Goal: Task Accomplishment & Management: Use online tool/utility

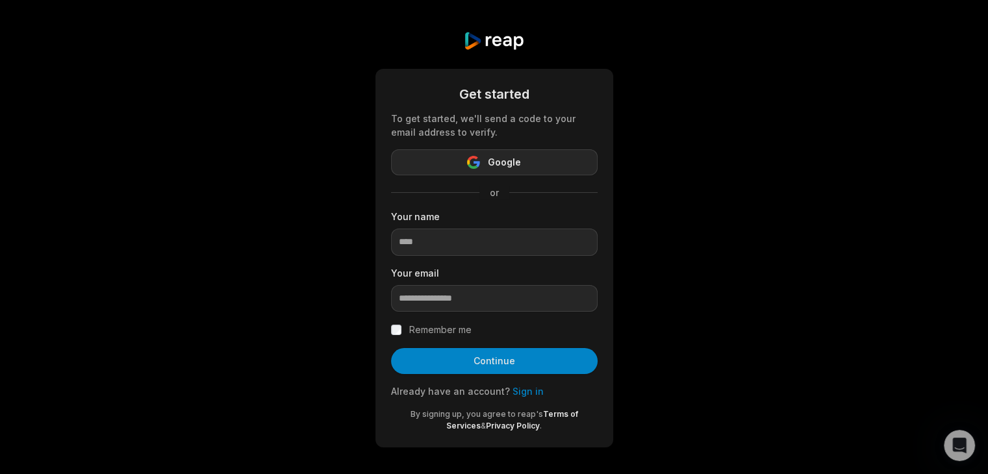
click at [510, 164] on span "Google" at bounding box center [504, 163] width 33 height 16
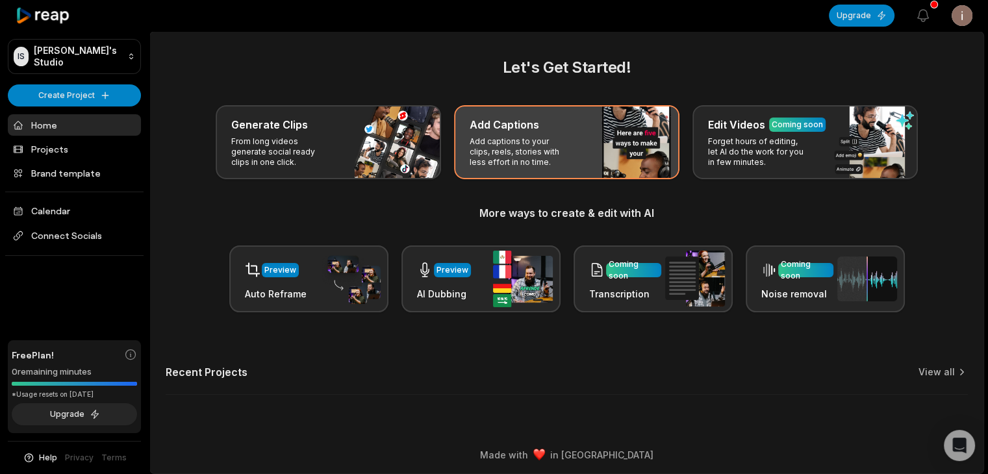
click at [499, 134] on div "Add Captions Add captions to your clips, reels, stories with less effort in no …" at bounding box center [566, 142] width 225 height 74
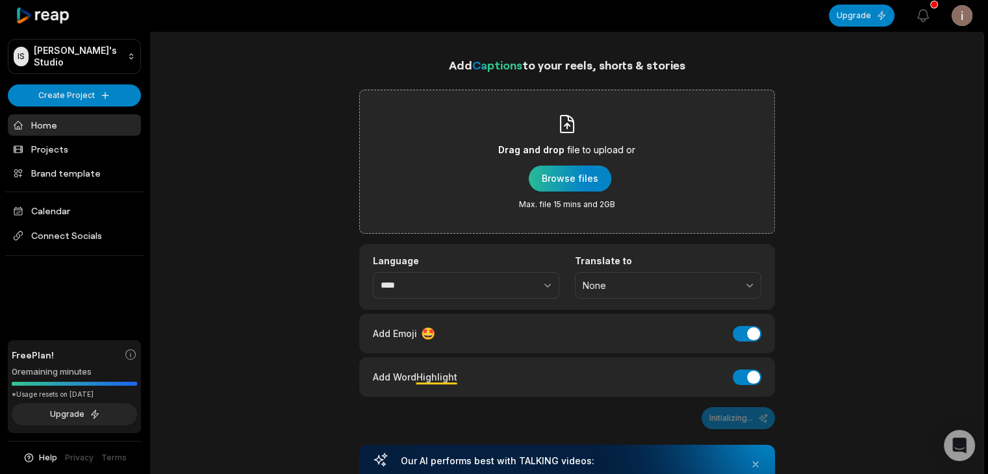
click at [560, 188] on div "button" at bounding box center [570, 179] width 82 height 26
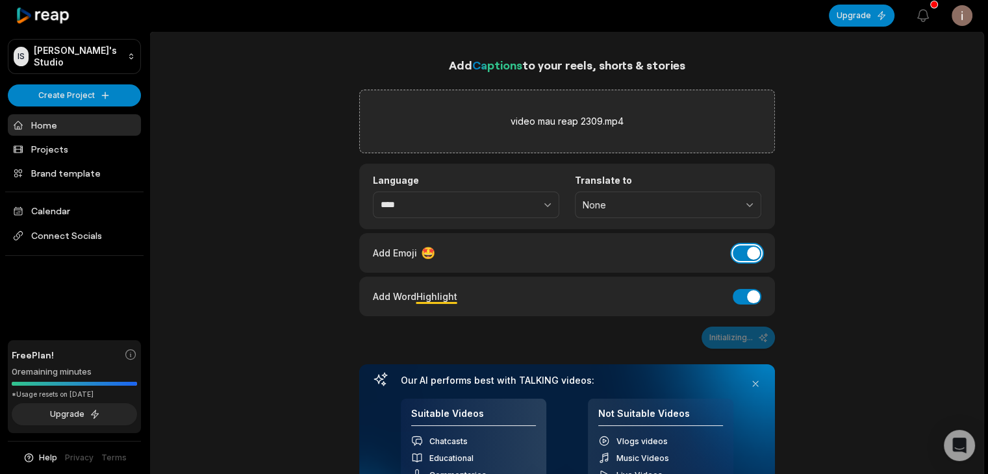
click at [734, 253] on button "Add Emoji" at bounding box center [746, 253] width 29 height 16
click at [699, 327] on button "Generate Captions" at bounding box center [723, 338] width 103 height 22
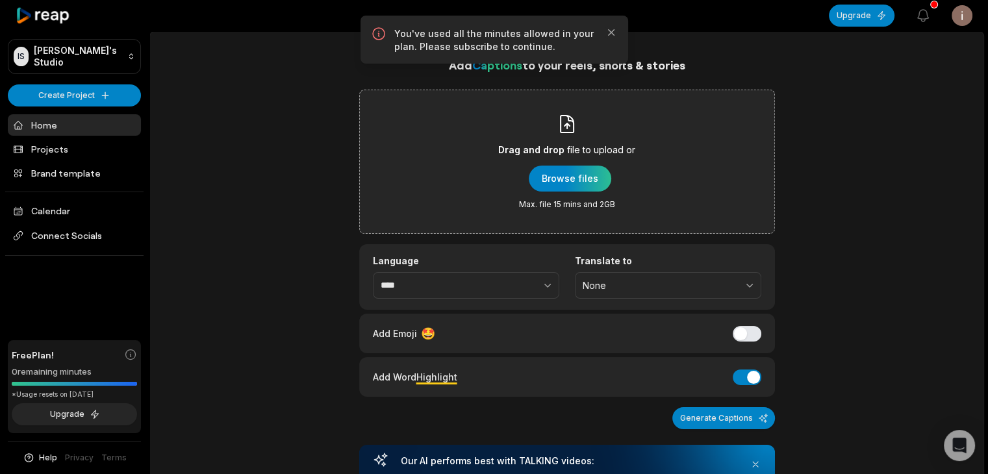
click at [503, 45] on p "You've used all the minutes allowed in your plan. Please subscribe to continue." at bounding box center [494, 40] width 200 height 26
click at [504, 45] on p "You've used all the minutes allowed in your plan. Please subscribe to continue." at bounding box center [494, 40] width 200 height 26
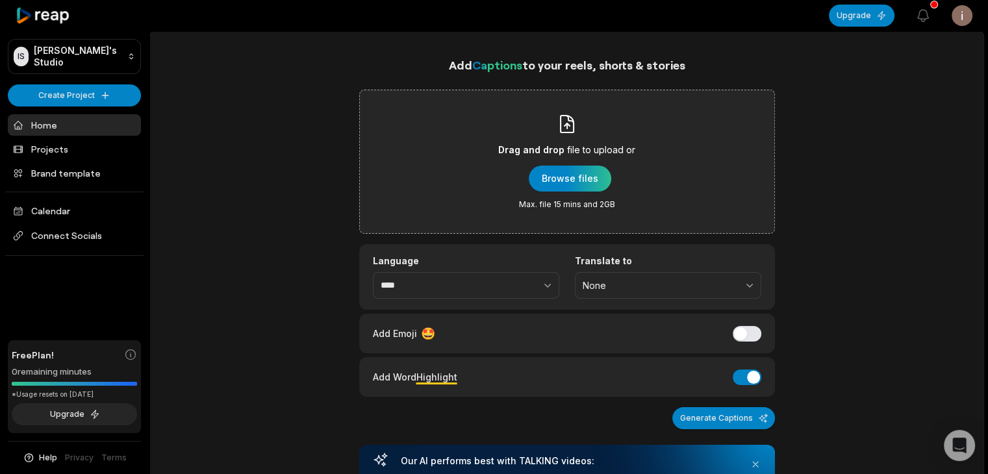
click at [245, 219] on div "Add Captions to your reels, shorts & stories Drag and drop file to upload or Br…" at bounding box center [566, 390] width 833 height 668
drag, startPoint x: 888, startPoint y: 105, endPoint x: 732, endPoint y: 71, distance: 160.1
click at [888, 105] on div "Add Captions to your reels, shorts & stories Drag and drop file to upload or Br…" at bounding box center [566, 390] width 833 height 668
click at [573, 169] on div "button" at bounding box center [570, 179] width 82 height 26
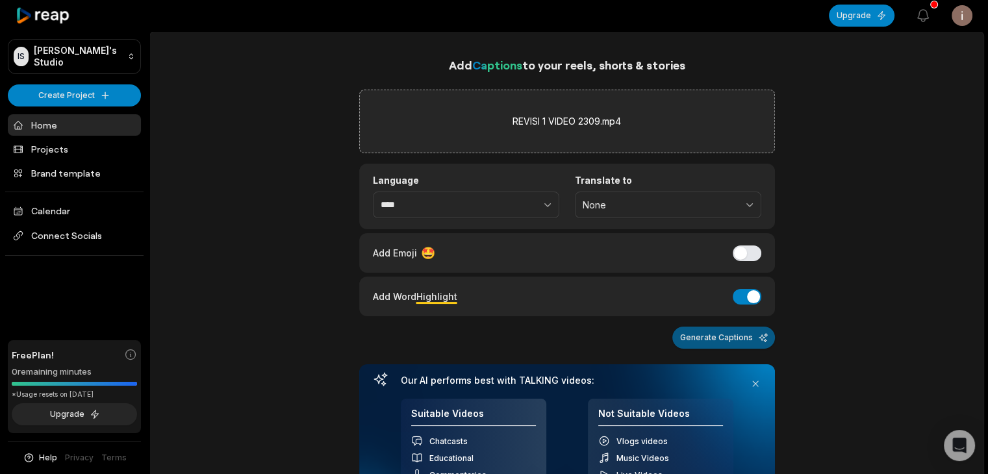
click at [740, 335] on button "Generate Captions" at bounding box center [723, 338] width 103 height 22
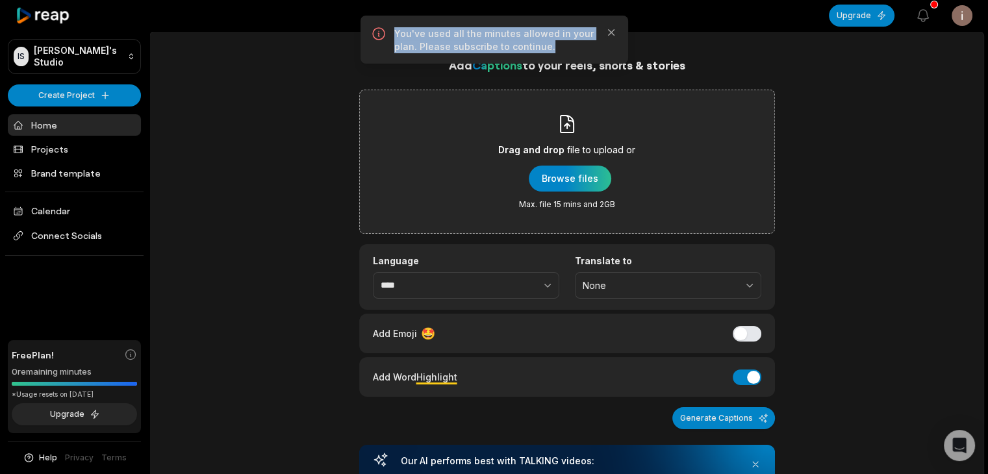
drag, startPoint x: 545, startPoint y: 44, endPoint x: 395, endPoint y: 33, distance: 150.4
click at [395, 33] on p "You've used all the minutes allowed in your plan. Please subscribe to continue." at bounding box center [494, 40] width 200 height 26
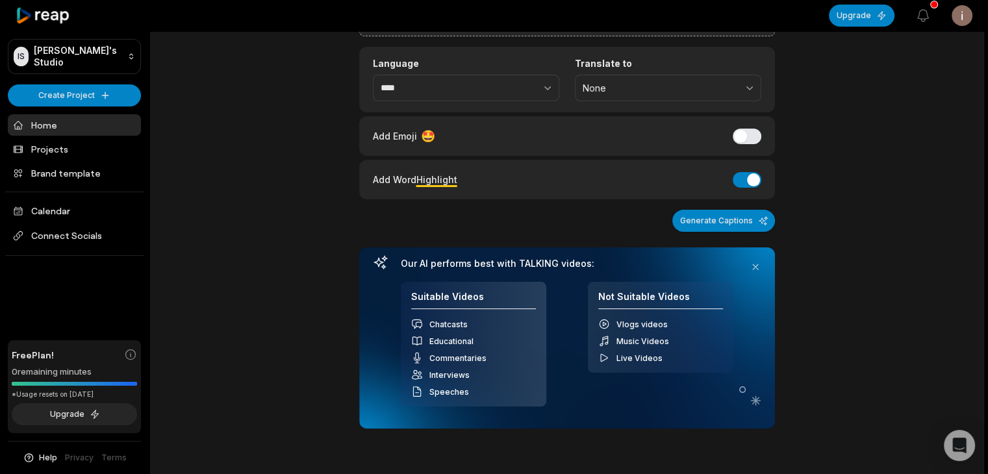
scroll to position [260, 0]
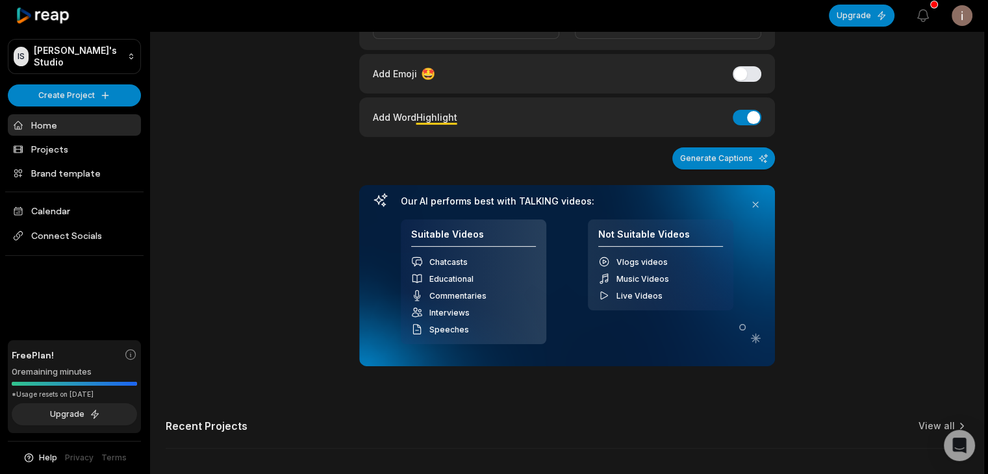
click at [94, 387] on div "Free Plan! 0 remaining minutes *Usage resets on October 23, 2025 Upgrade" at bounding box center [74, 387] width 133 height 94
click at [98, 380] on div "Free Plan! 0 remaining minutes *Usage resets on October 23, 2025 Upgrade" at bounding box center [74, 387] width 133 height 94
click at [100, 388] on div "Free Plan! 0 remaining minutes *Usage resets on October 23, 2025 Upgrade" at bounding box center [74, 387] width 133 height 94
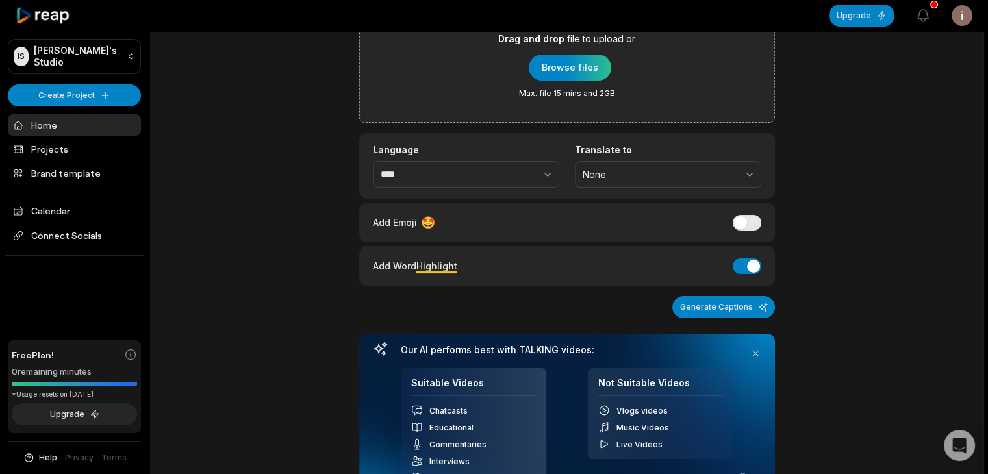
scroll to position [0, 0]
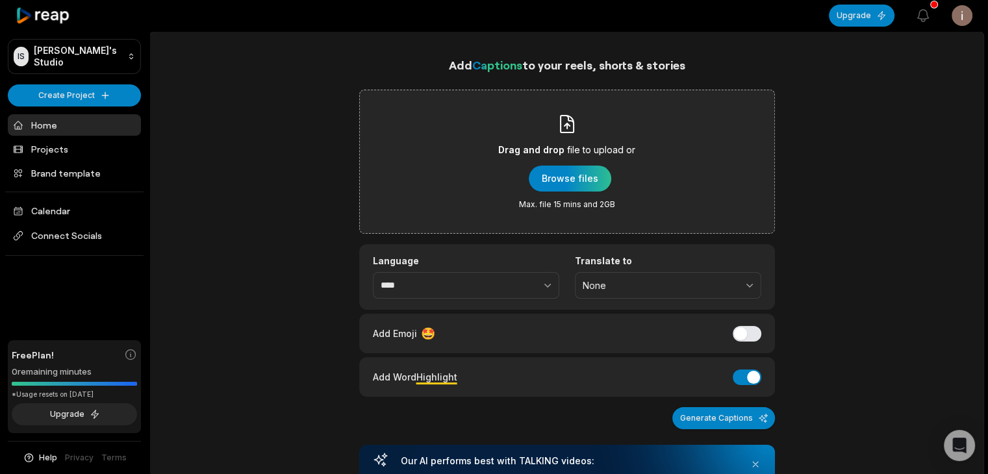
drag, startPoint x: 751, startPoint y: 182, endPoint x: 709, endPoint y: 107, distance: 86.3
click at [709, 107] on div "Drag and drop file to upload or Browse files Max. file 15 mins and 2GB" at bounding box center [567, 162] width 416 height 144
